Goal: Information Seeking & Learning: Learn about a topic

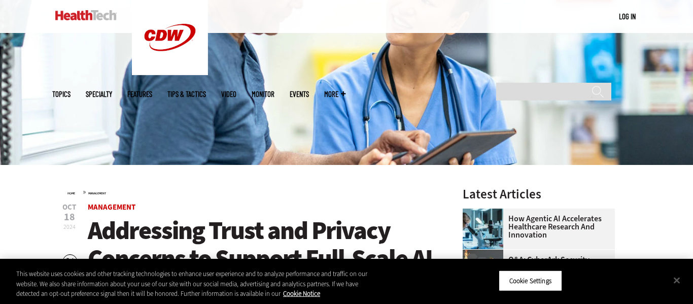
scroll to position [183, 0]
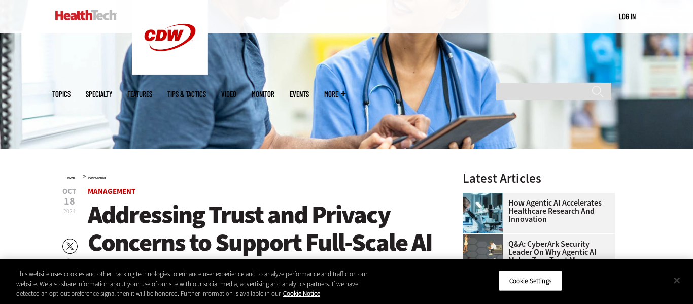
click at [683, 276] on button "Close" at bounding box center [677, 280] width 22 height 22
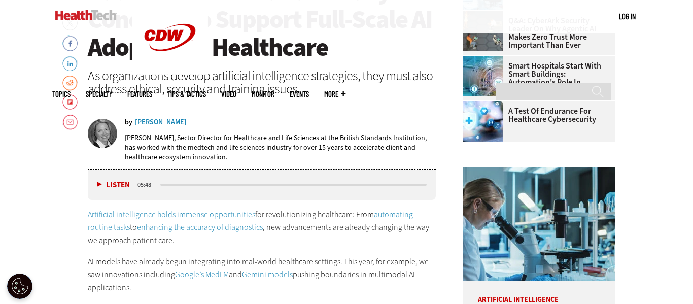
scroll to position [427, 0]
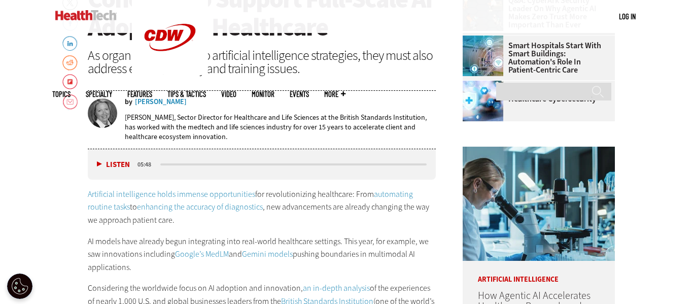
click at [98, 162] on button "Listen" at bounding box center [113, 165] width 33 height 8
click at [98, 162] on button "Pause" at bounding box center [112, 164] width 31 height 8
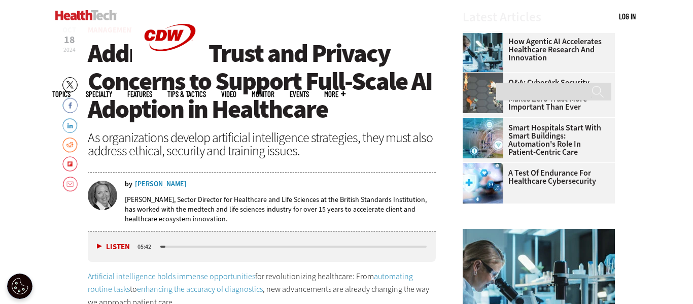
scroll to position [380, 0]
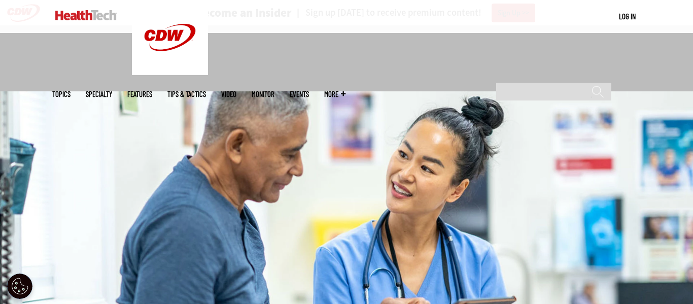
scroll to position [331, 0]
